Goal: Transaction & Acquisition: Purchase product/service

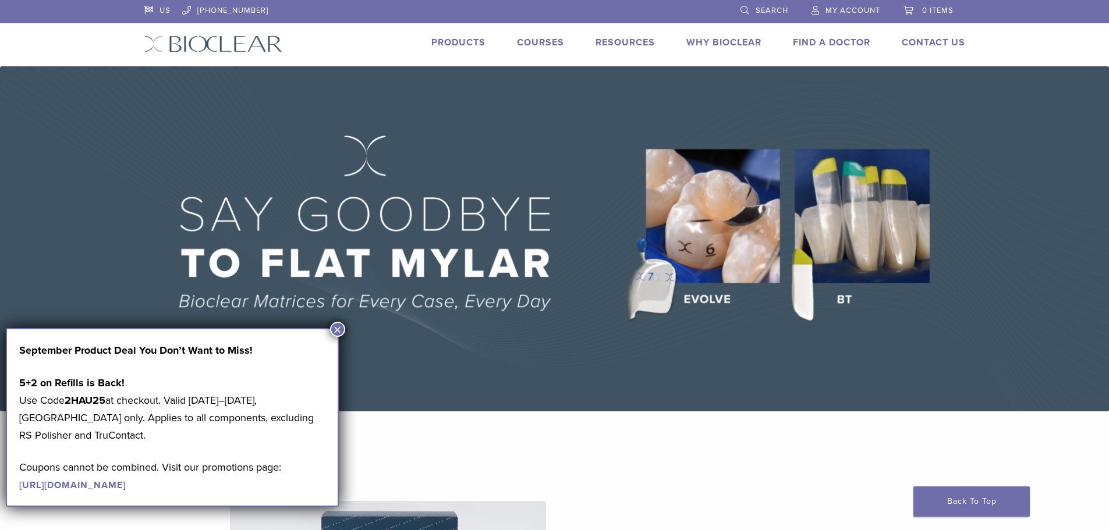
click at [337, 327] on button "×" at bounding box center [337, 329] width 15 height 15
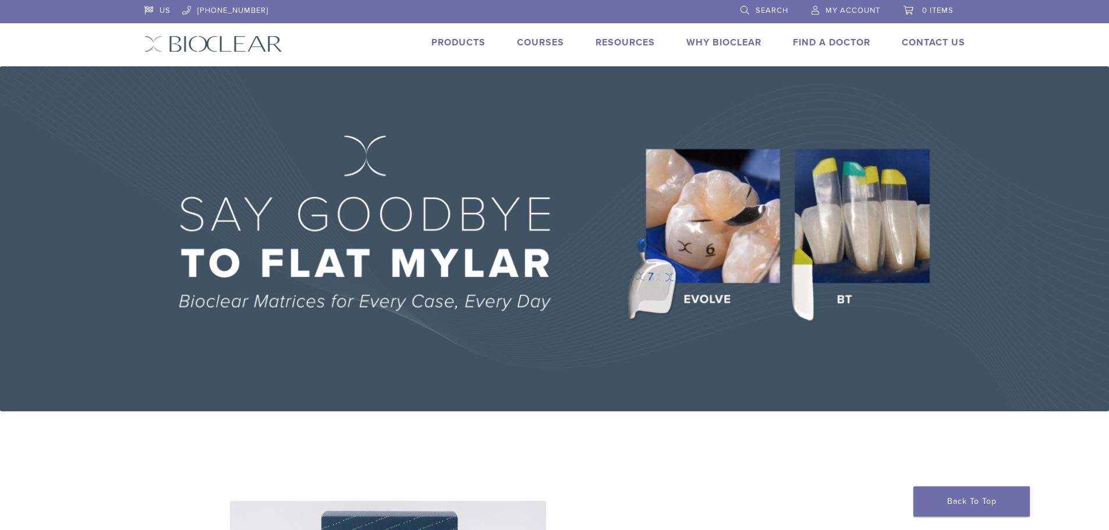
click at [443, 40] on link "Products" at bounding box center [458, 43] width 54 height 12
click at [451, 41] on link "Products" at bounding box center [458, 43] width 54 height 12
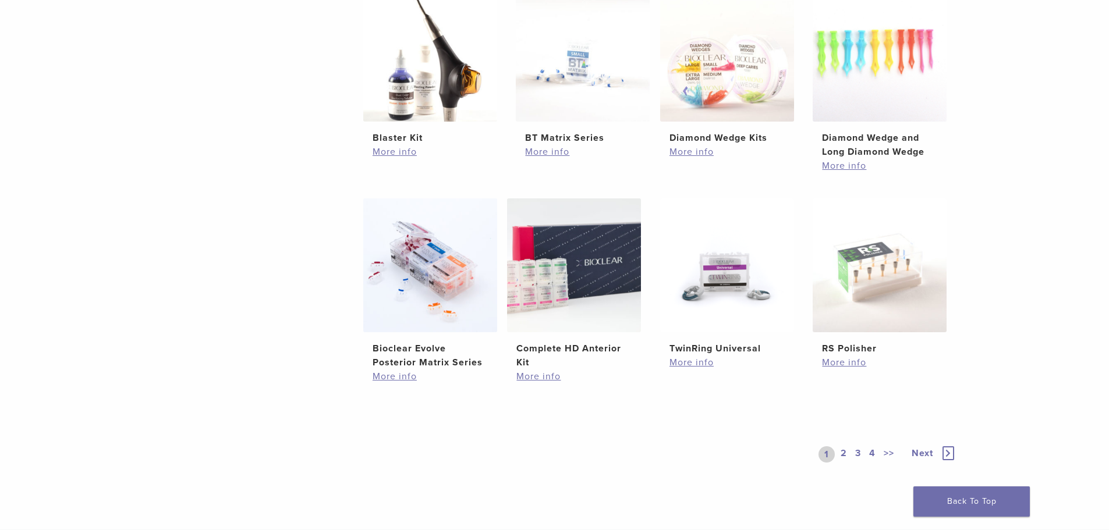
scroll to position [757, 0]
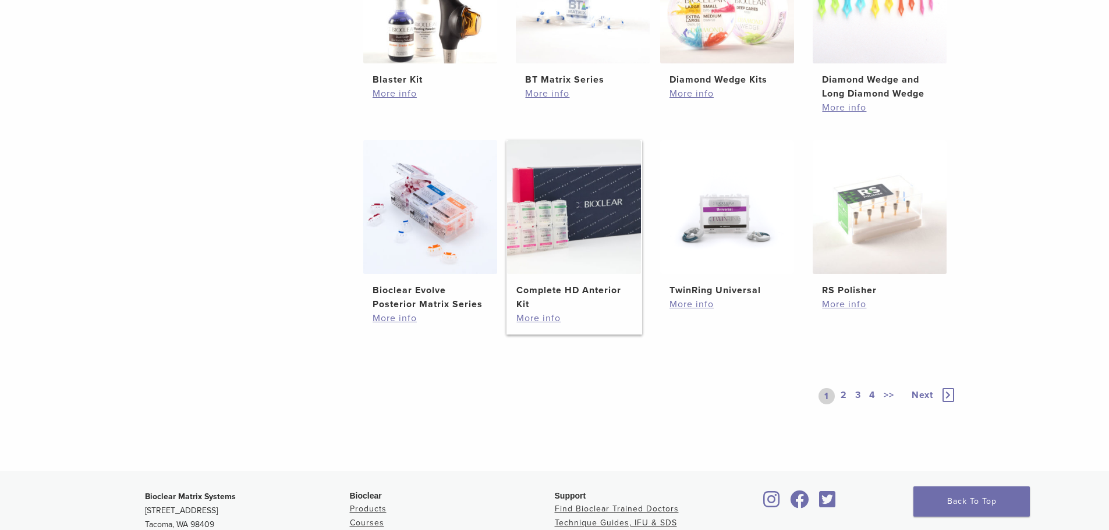
click at [547, 218] on img at bounding box center [574, 207] width 134 height 134
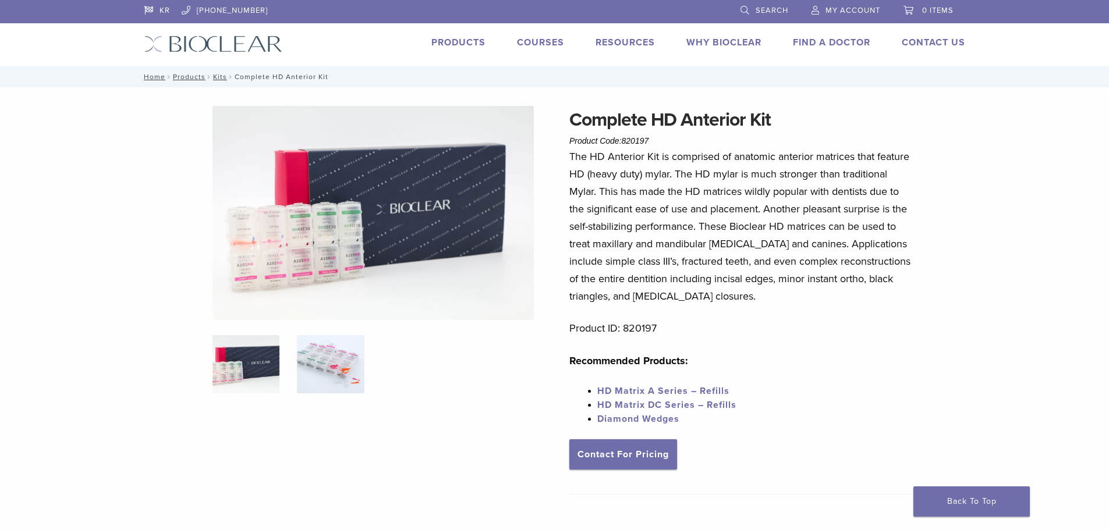
click at [324, 362] on img at bounding box center [330, 364] width 67 height 58
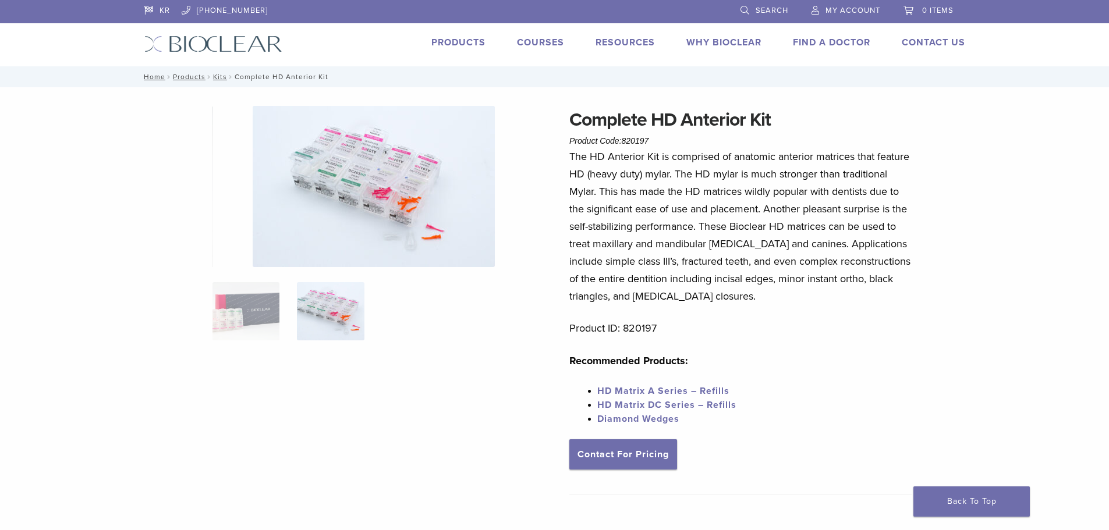
click at [720, 39] on link "Why Bioclear" at bounding box center [724, 43] width 75 height 12
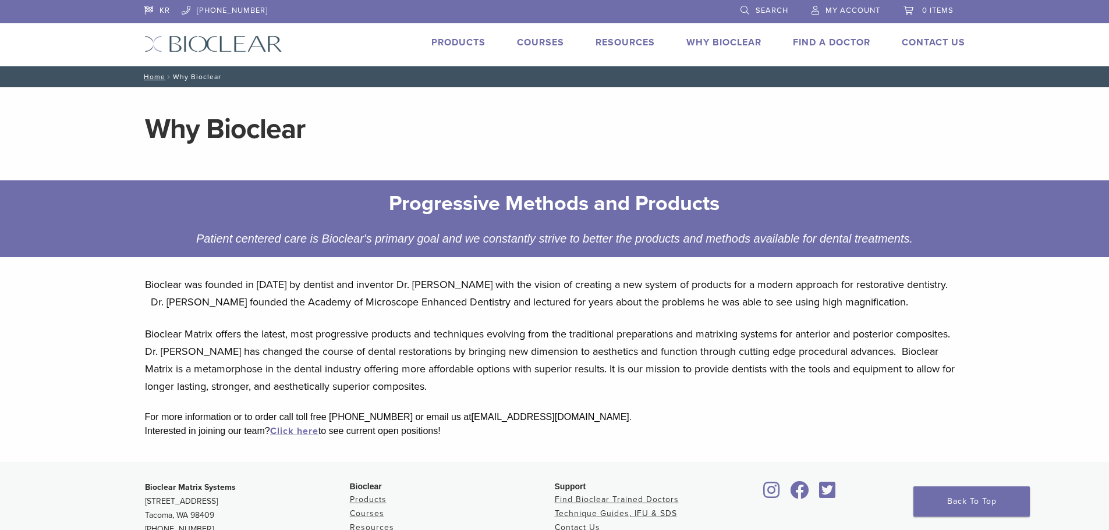
scroll to position [210, 0]
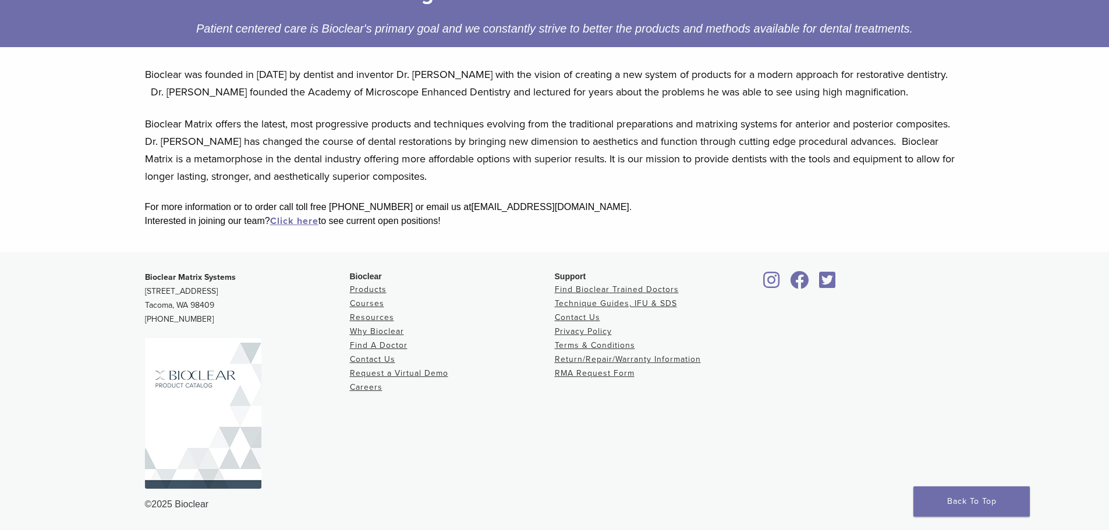
click at [210, 385] on img at bounding box center [203, 413] width 116 height 151
